Goal: Task Accomplishment & Management: Manage account settings

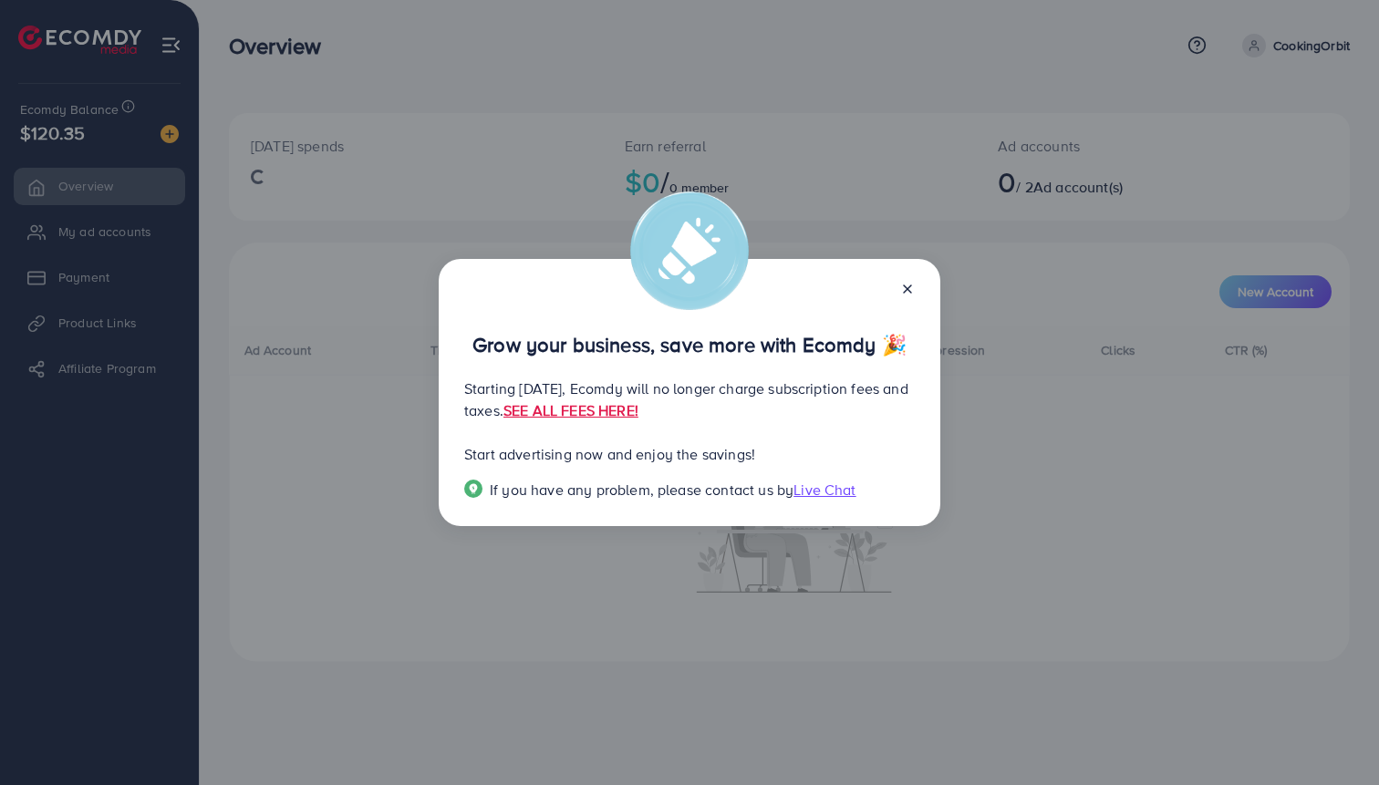
click at [909, 287] on line at bounding box center [907, 288] width 7 height 7
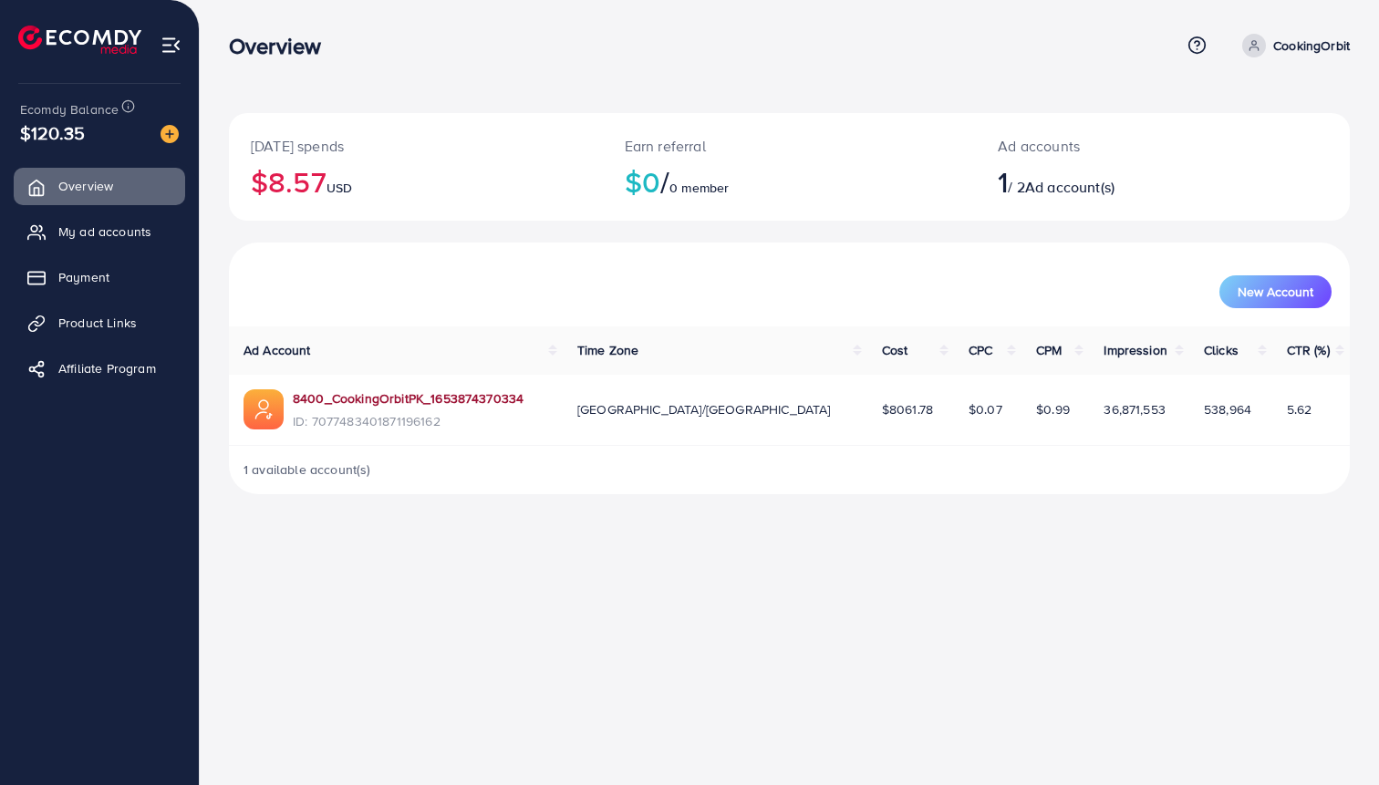
click at [460, 397] on link "8400_CookingOrbitPK_1653874370334" at bounding box center [408, 398] width 231 height 18
click at [506, 396] on link "8400_CookingOrbitPK_1653874370334" at bounding box center [408, 398] width 231 height 18
click at [882, 409] on span "$8061.78" at bounding box center [907, 409] width 51 height 18
click at [76, 199] on link "Overview" at bounding box center [99, 186] width 171 height 36
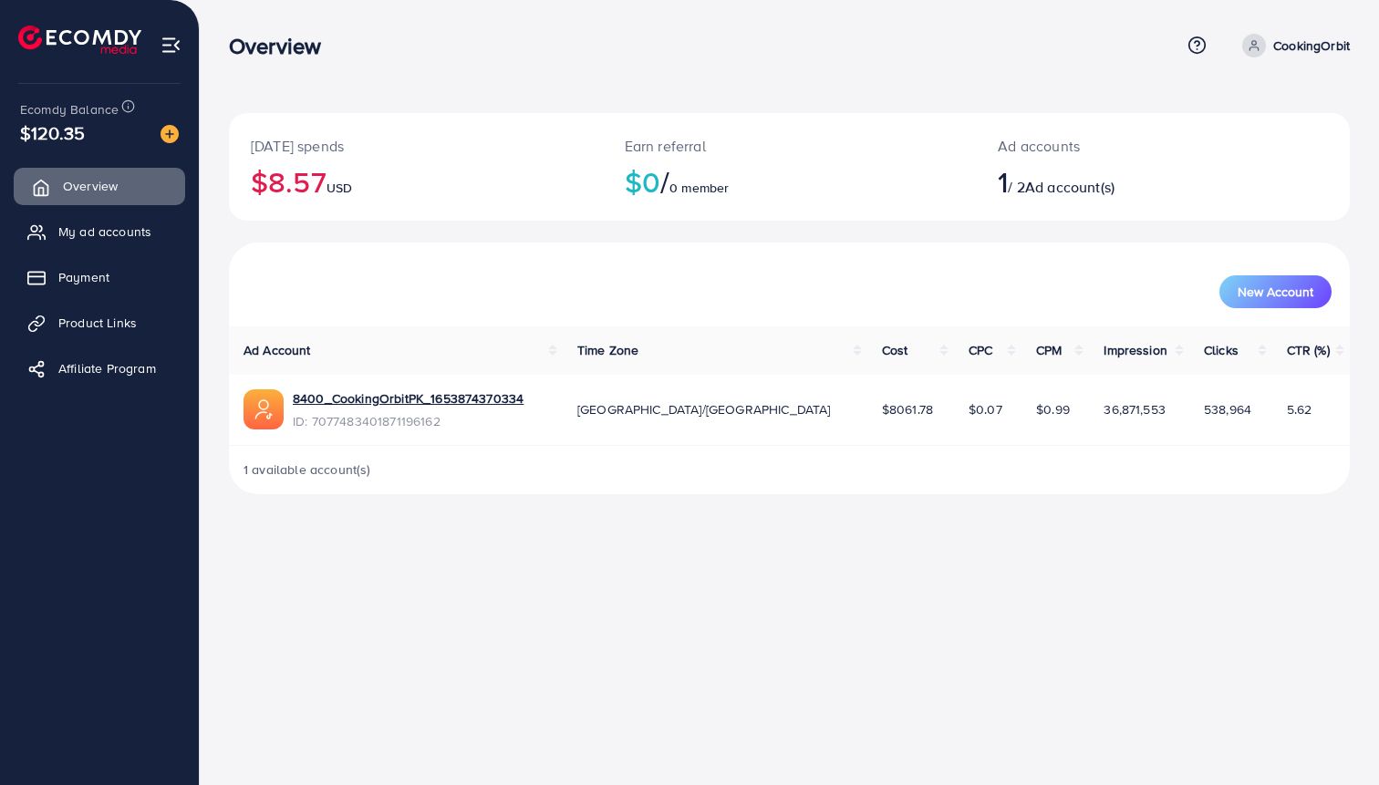
click at [82, 194] on span "Overview" at bounding box center [90, 186] width 55 height 18
click at [120, 234] on span "My ad accounts" at bounding box center [109, 232] width 93 height 18
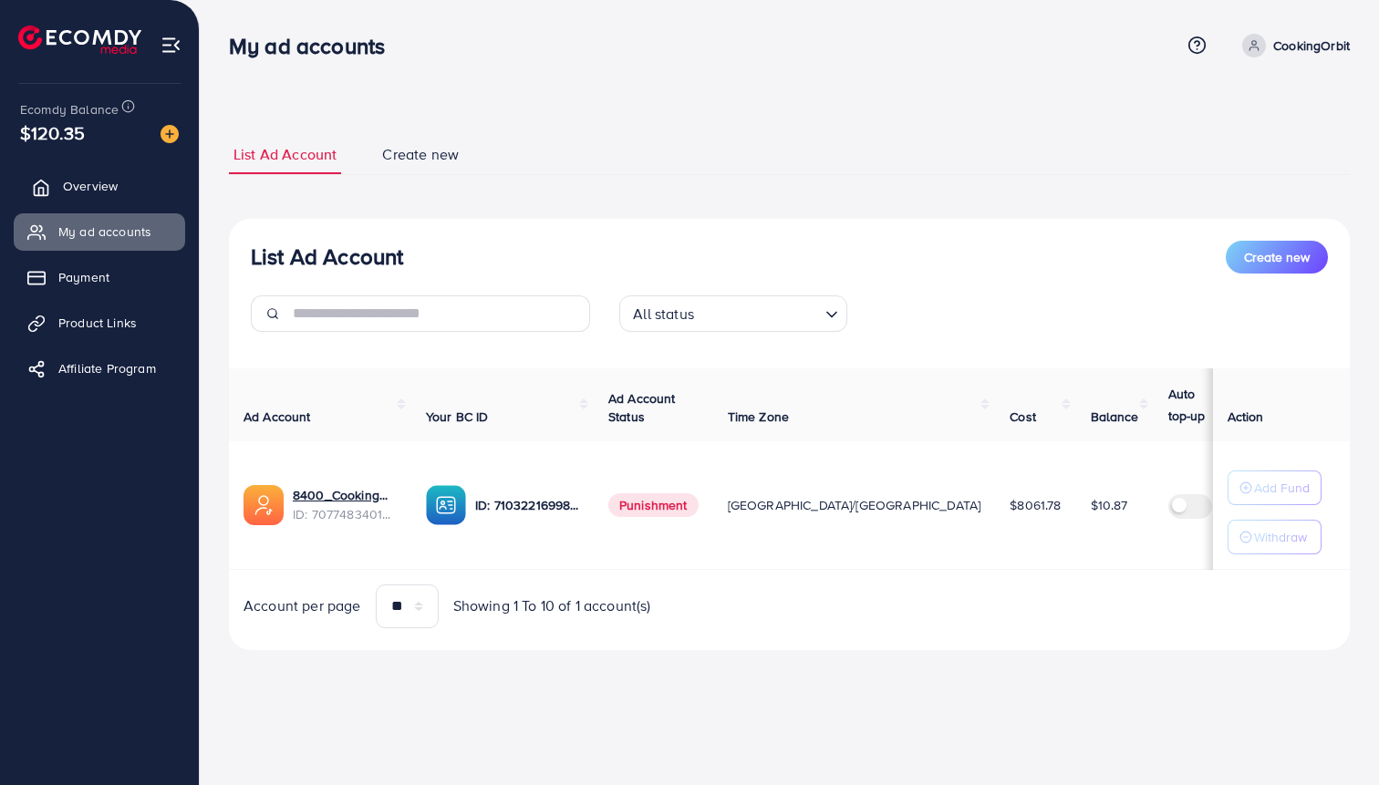
click at [118, 187] on link "Overview" at bounding box center [99, 186] width 171 height 36
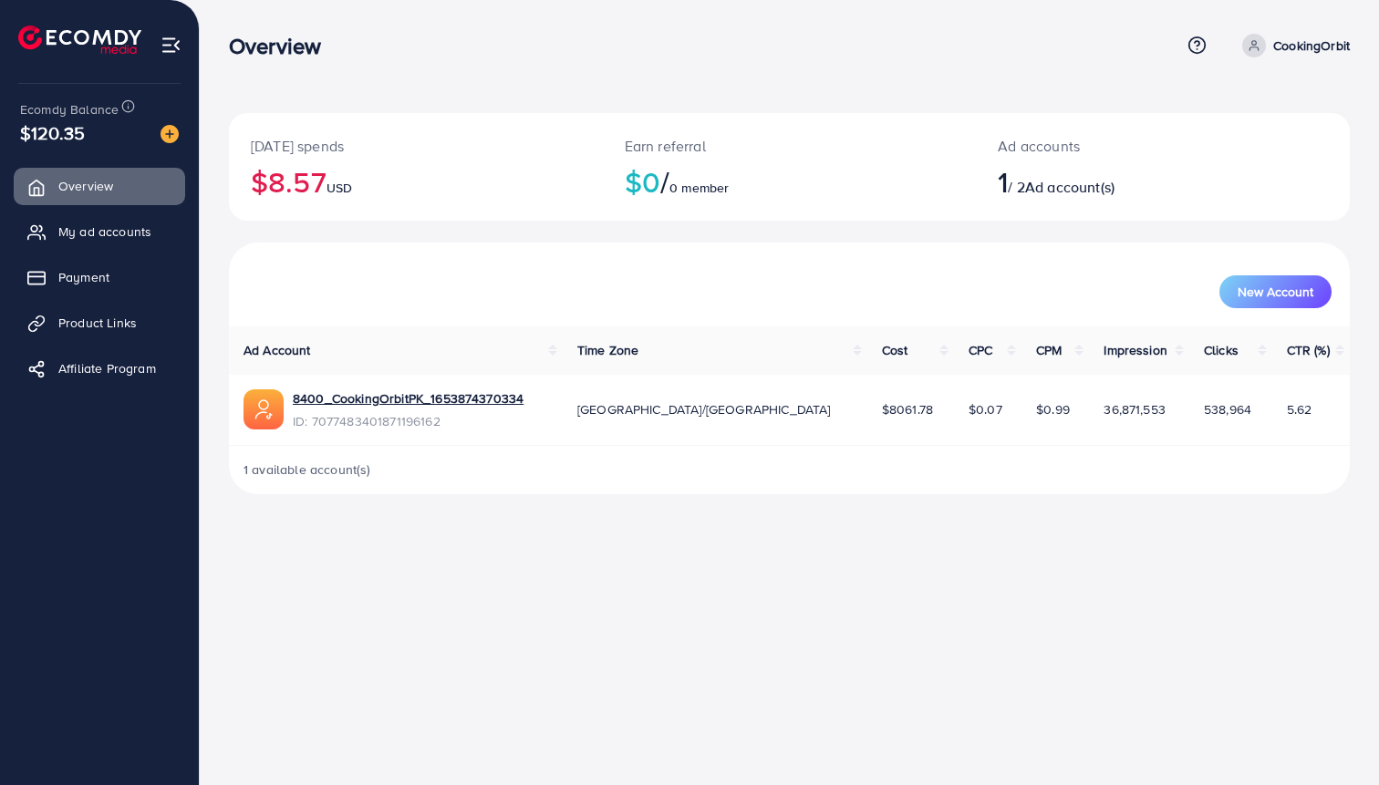
click at [1315, 36] on p "CookingOrbit" at bounding box center [1311, 46] width 77 height 22
click at [1197, 47] on icon at bounding box center [1196, 45] width 19 height 19
click at [1268, 48] on link "CookingOrbit" at bounding box center [1292, 46] width 115 height 24
click at [1239, 104] on span "Profile" at bounding box center [1237, 109] width 42 height 22
select select "********"
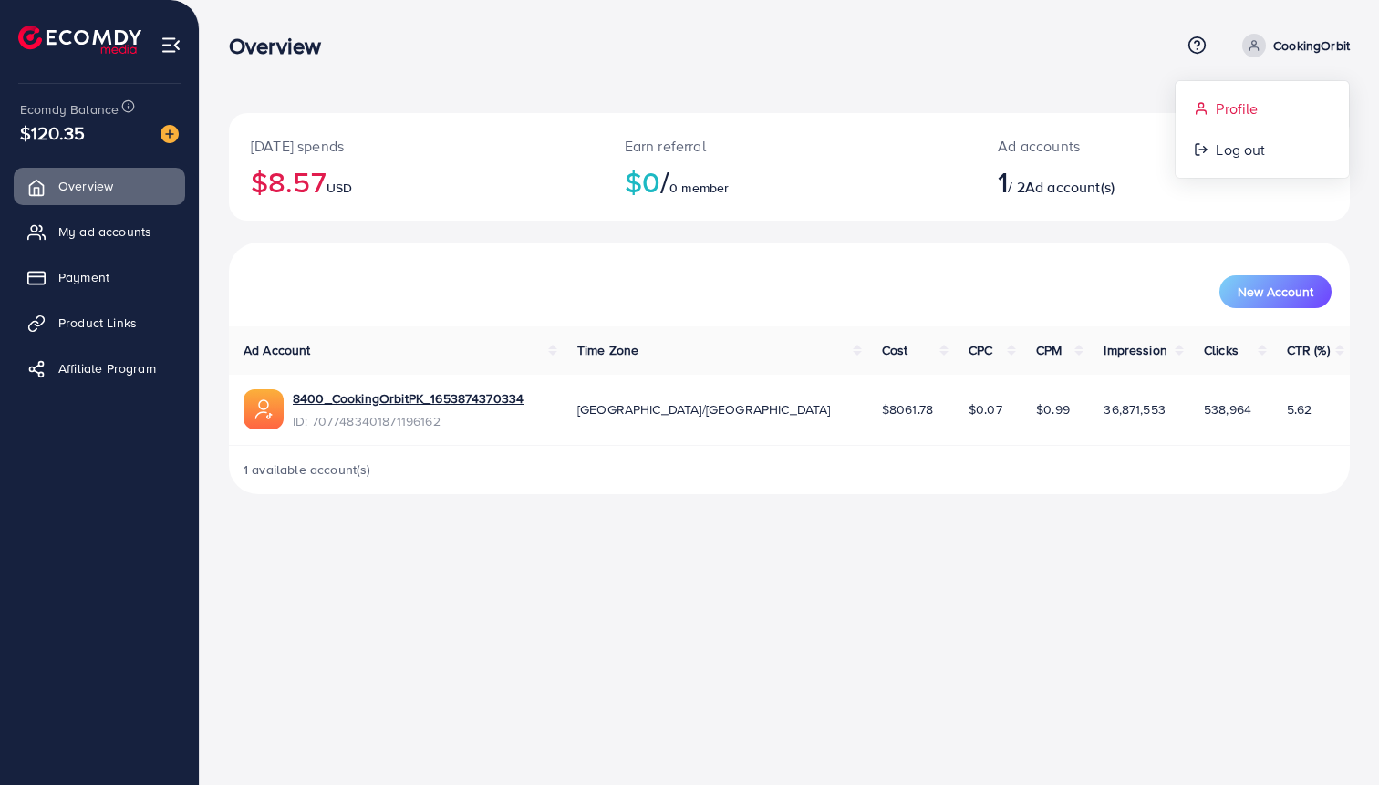
select select "*********"
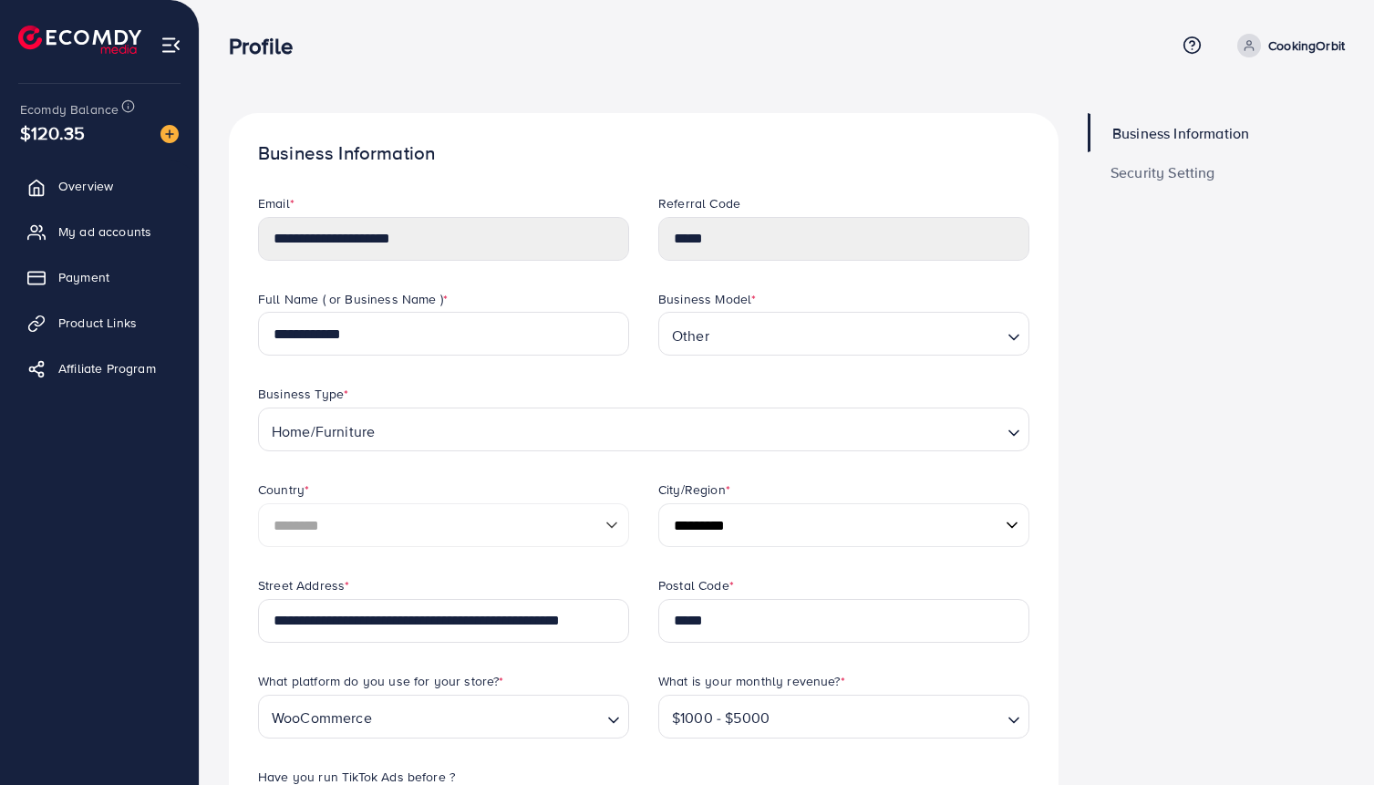
click at [1195, 58] on div "Profile Help Center Contact Support Term and policy About Us CookingOrbit Profi…" at bounding box center [787, 45] width 1116 height 49
click at [1194, 47] on icon at bounding box center [1192, 45] width 19 height 19
click at [1150, 142] on span "Contact Support" at bounding box center [1128, 143] width 107 height 22
click at [119, 237] on span "My ad accounts" at bounding box center [109, 232] width 93 height 18
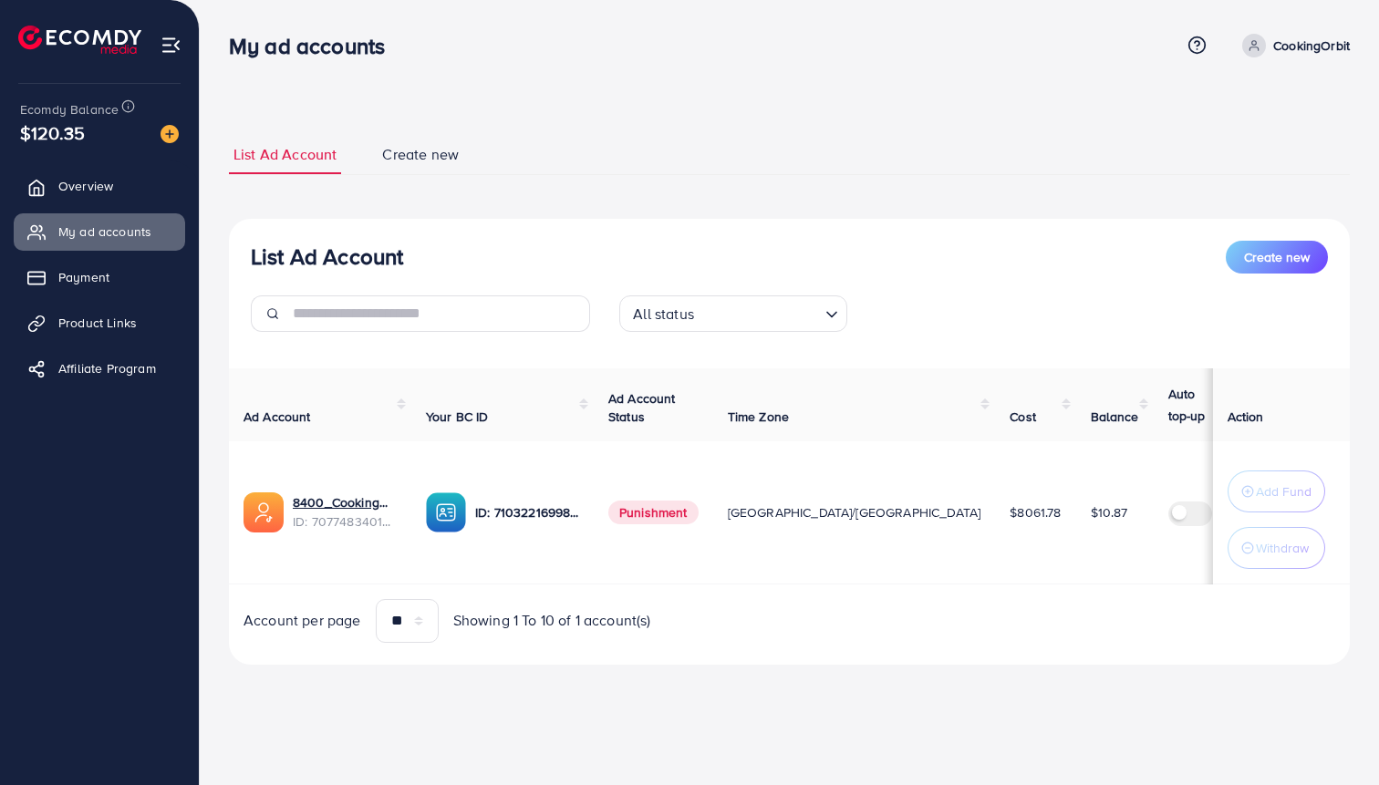
click at [663, 515] on span "Punishment" at bounding box center [653, 513] width 90 height 24
